Goal: Register for event/course

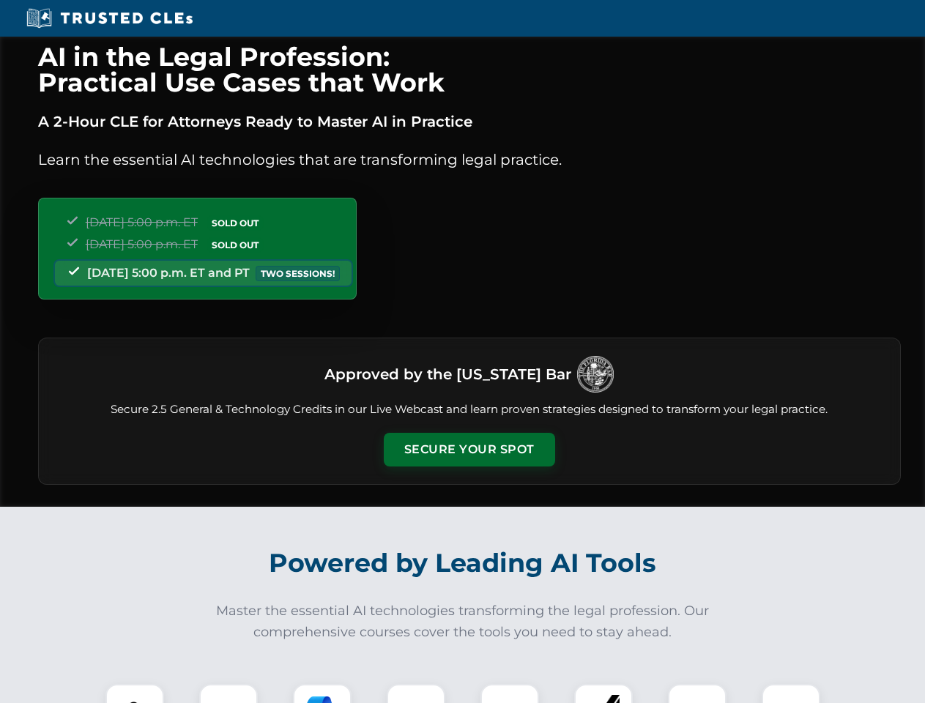
click at [469, 450] on button "Secure Your Spot" at bounding box center [469, 450] width 171 height 34
click at [135, 694] on img at bounding box center [135, 713] width 42 height 42
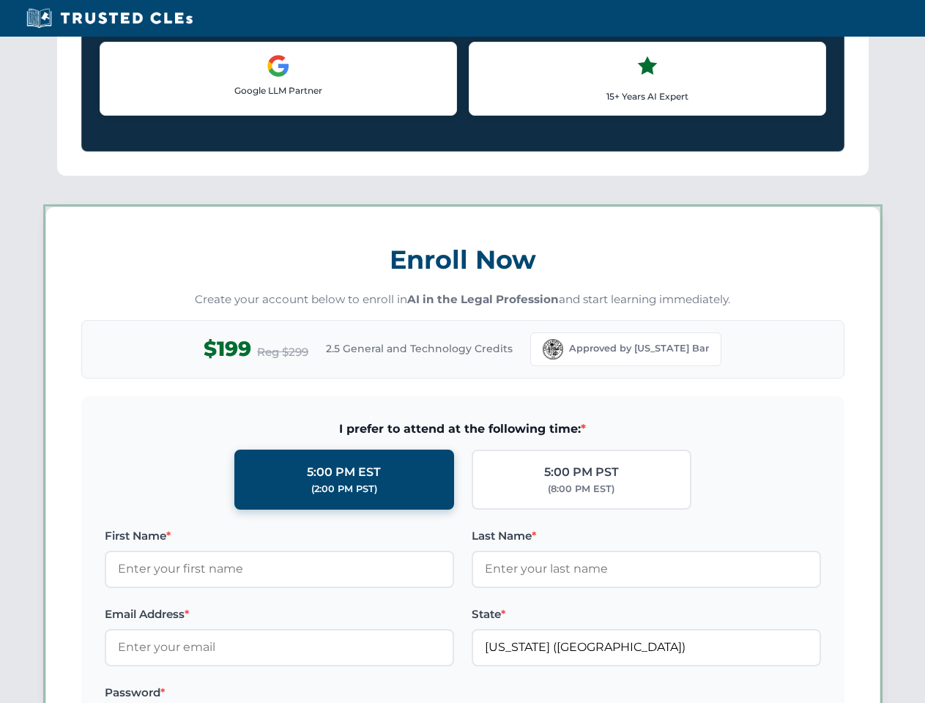
click at [322, 694] on label "Password *" at bounding box center [279, 693] width 349 height 18
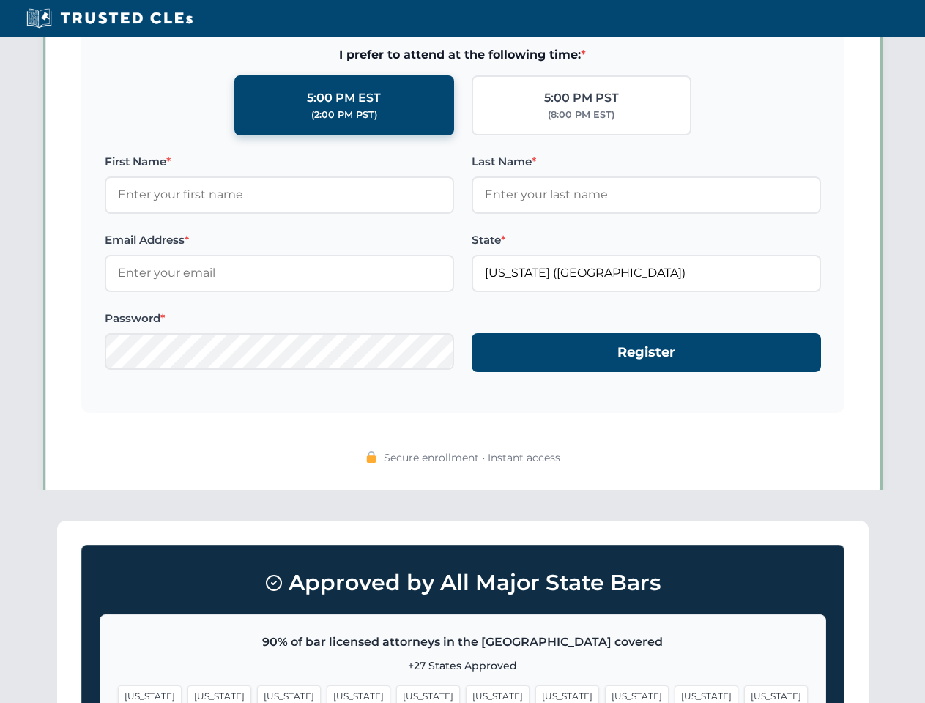
click at [675, 694] on span "[US_STATE]" at bounding box center [707, 696] width 64 height 21
